Goal: Information Seeking & Learning: Understand process/instructions

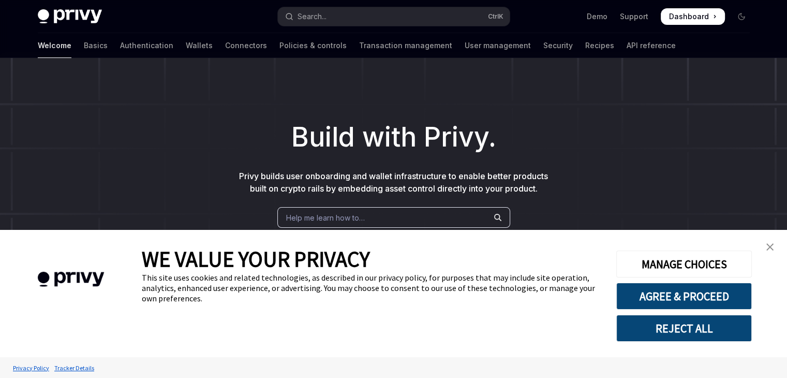
click at [774, 248] on link "close banner" at bounding box center [769, 246] width 21 height 21
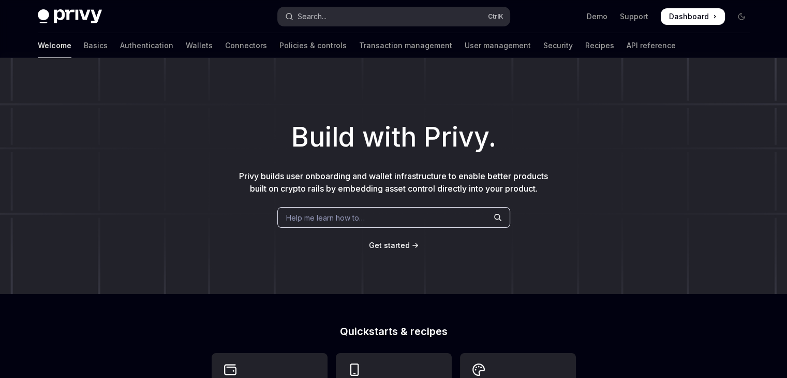
click at [344, 19] on button "Search... Ctrl K" at bounding box center [394, 16] width 232 height 19
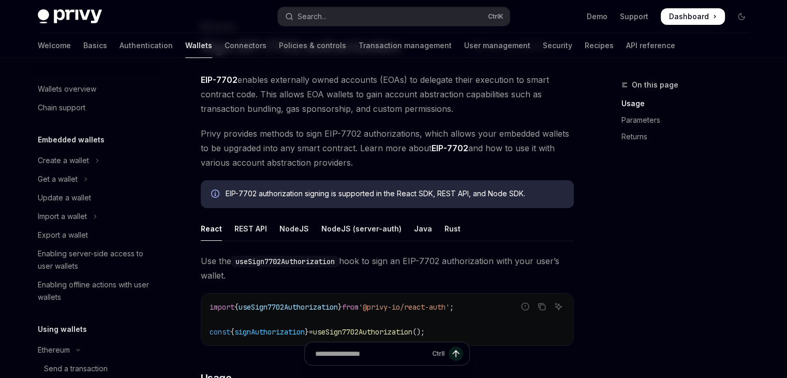
scroll to position [244, 0]
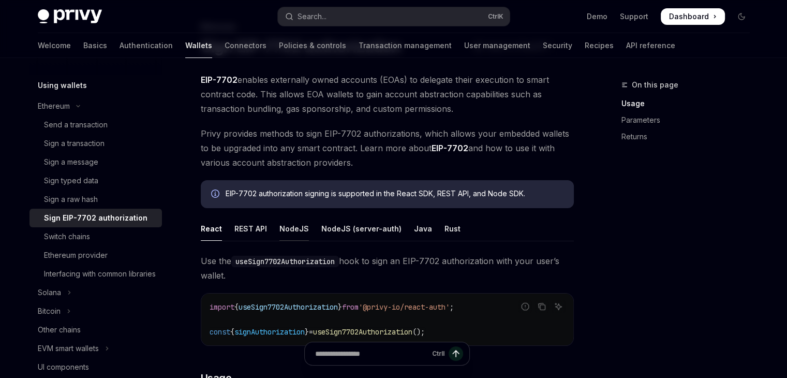
click at [297, 224] on div "NodeJS" at bounding box center [293, 228] width 29 height 24
type textarea "*"
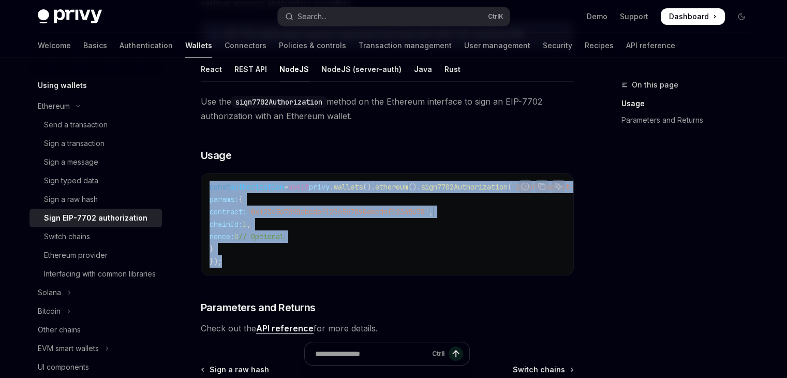
drag, startPoint x: 208, startPoint y: 187, endPoint x: 259, endPoint y: 261, distance: 90.1
click at [259, 261] on div "const authorization = await privy . wallets (). ethereum (). sign7702Authorizat…" at bounding box center [387, 223] width 372 height 101
copy code "const authorization = await privy . wallets (). ethereum (). sign7702Authorizat…"
